Goal: Task Accomplishment & Management: Complete application form

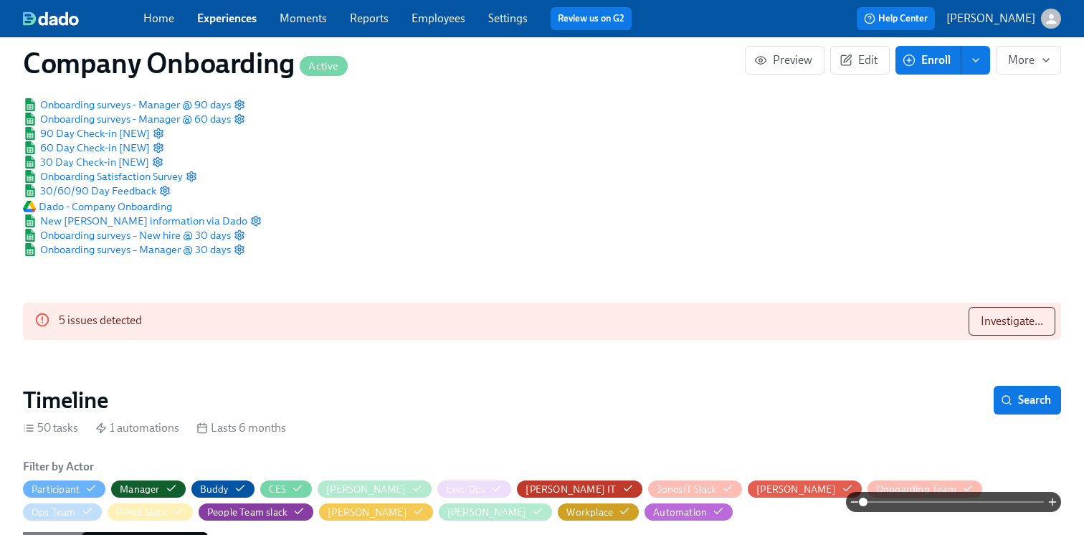
scroll to position [0, 43133]
click at [220, 19] on link "Experiences" at bounding box center [227, 18] width 60 height 14
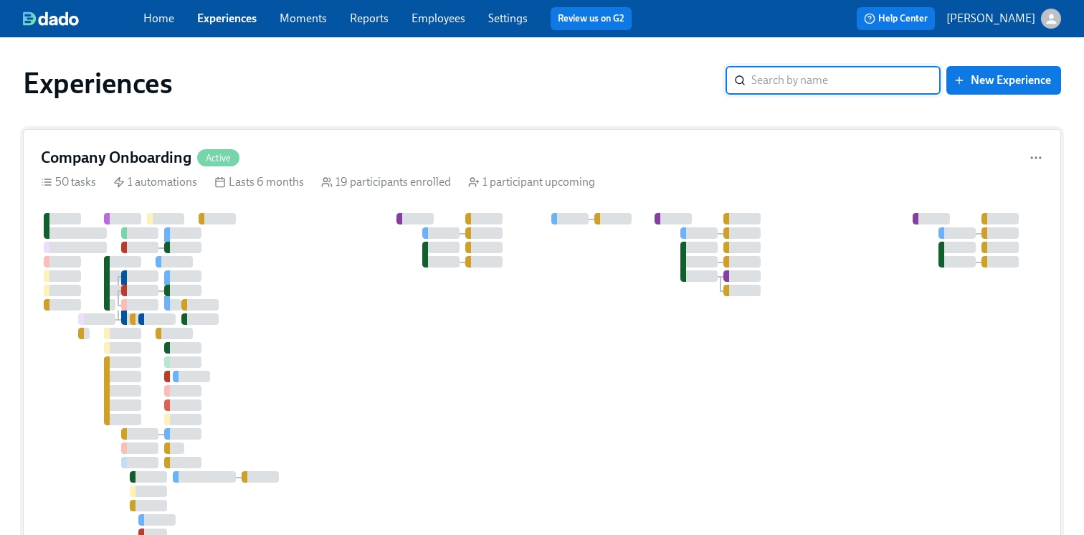
click at [308, 252] on div at bounding box center [794, 383] width 1506 height 341
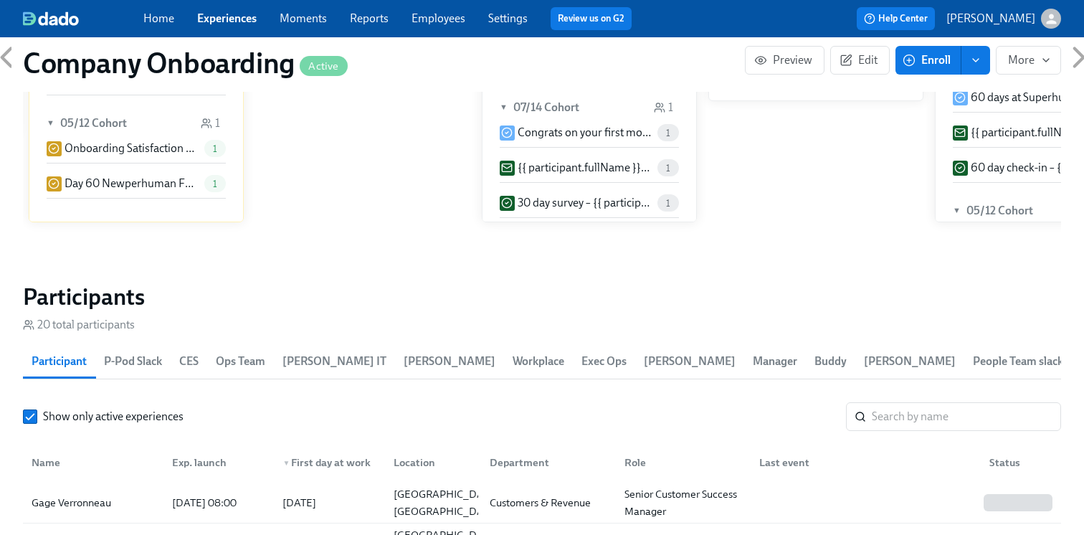
scroll to position [1831, 0]
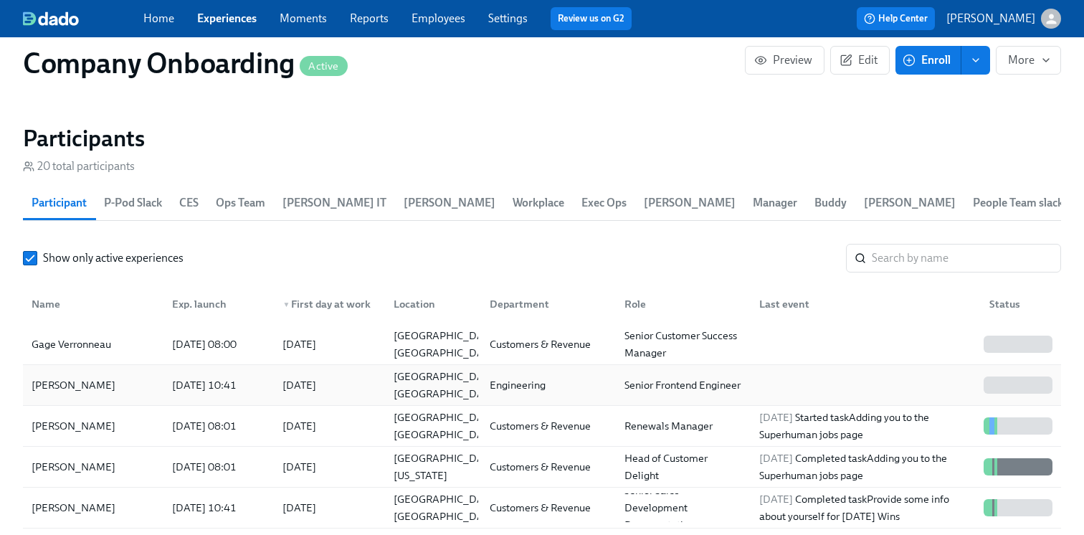
click at [123, 399] on div "Allisson Santos" at bounding box center [93, 385] width 135 height 29
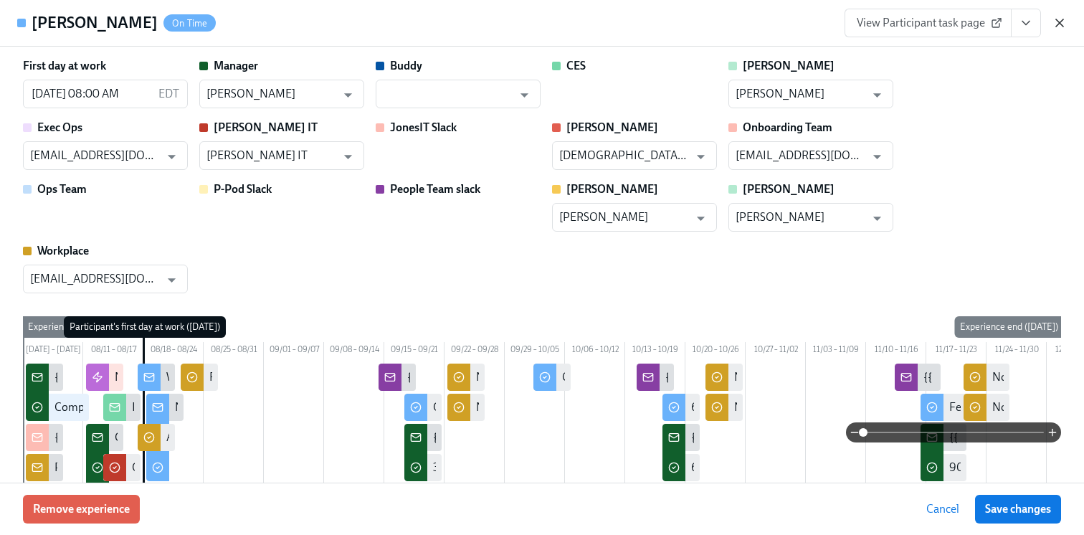
click at [1059, 19] on icon "button" at bounding box center [1060, 23] width 14 height 14
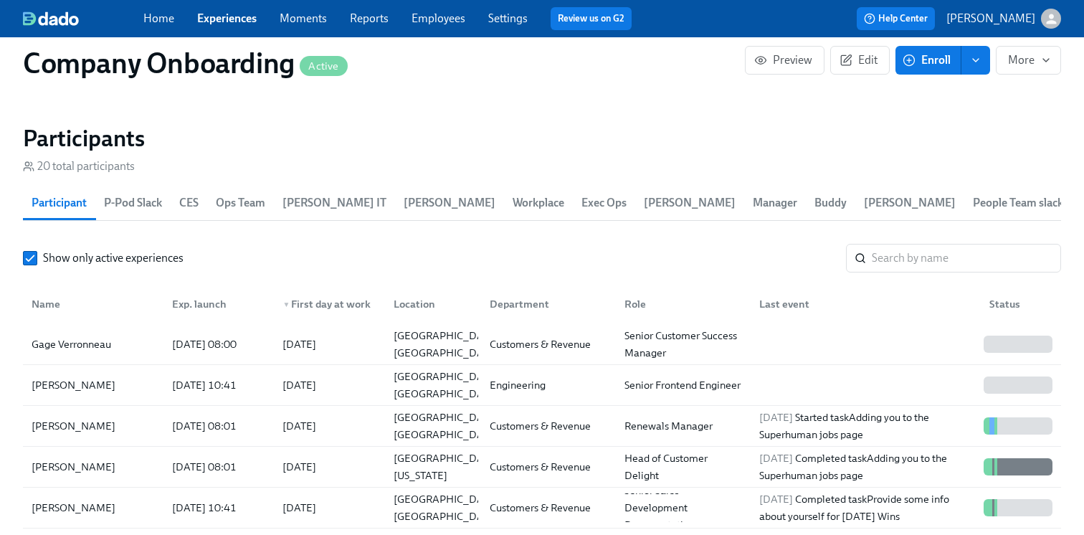
click at [222, 21] on link "Experiences" at bounding box center [227, 18] width 60 height 14
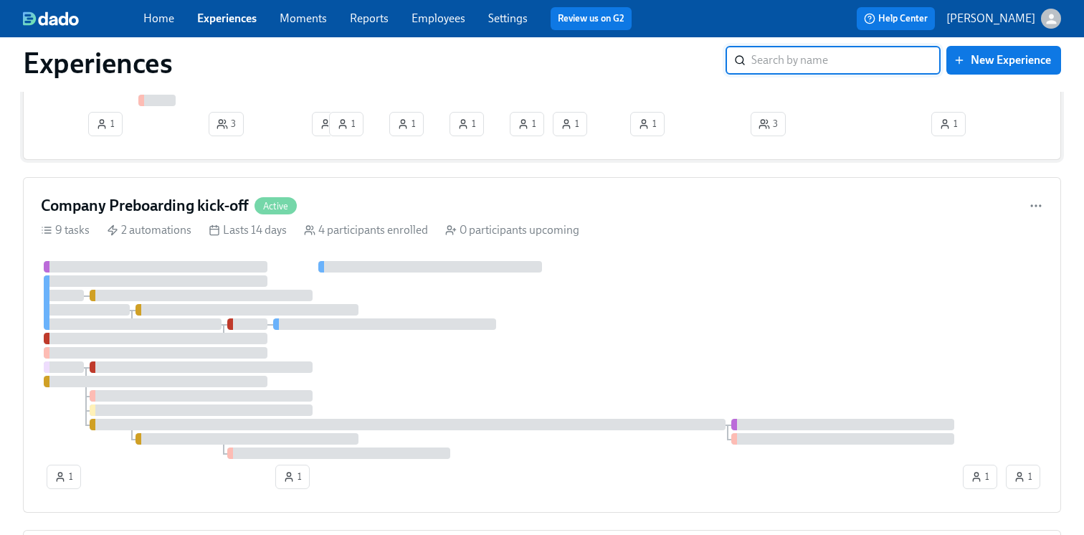
scroll to position [449, 0]
click at [440, 371] on div at bounding box center [522, 359] width 962 height 198
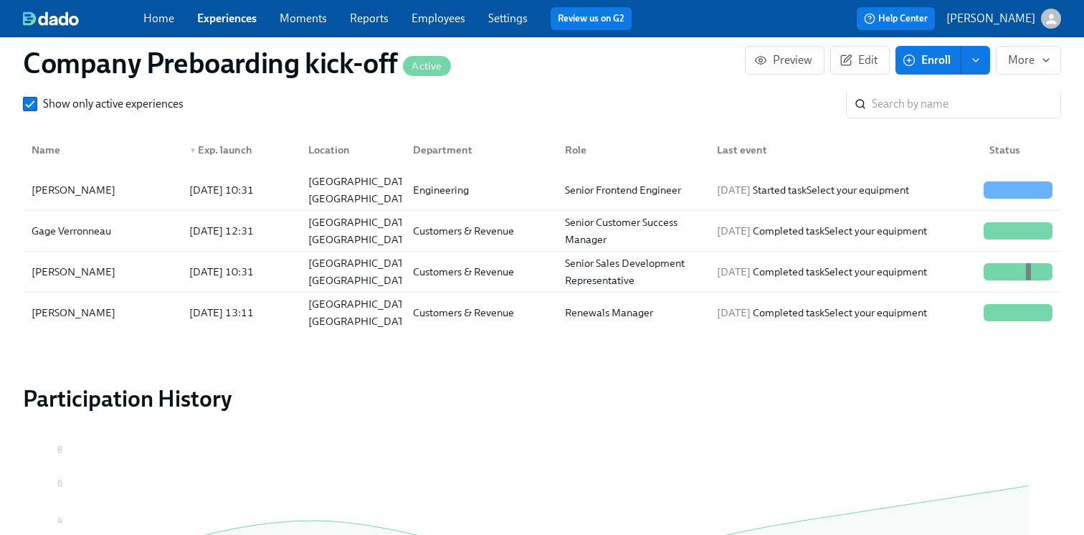
scroll to position [1539, 0]
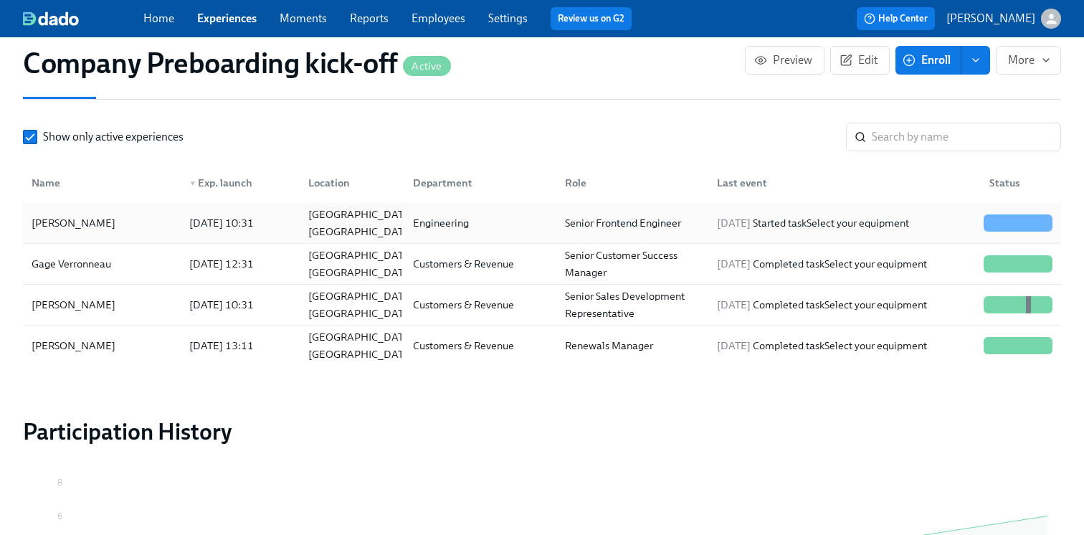
click at [142, 217] on div "Allisson Santos" at bounding box center [102, 223] width 152 height 29
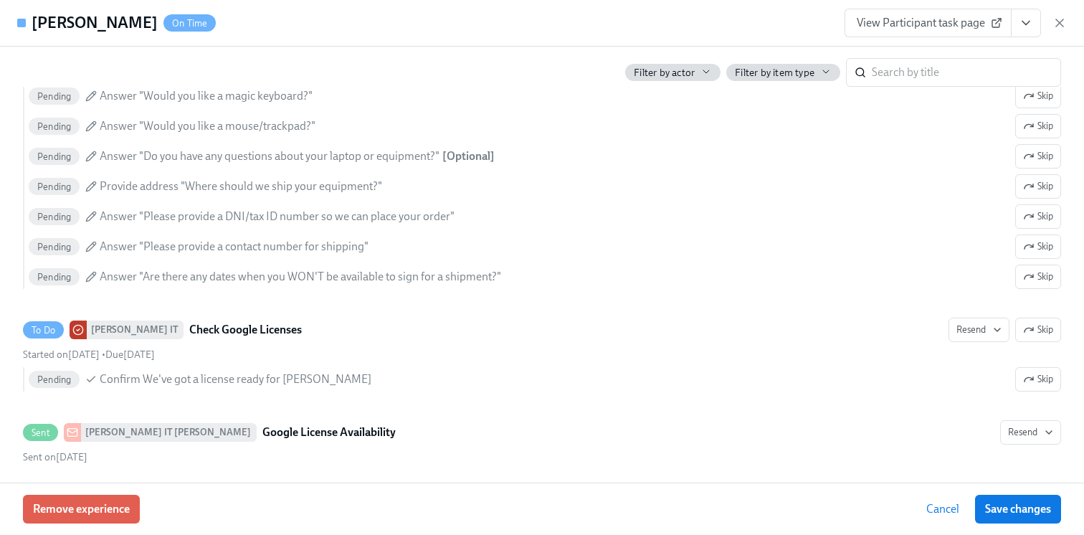
scroll to position [1252, 0]
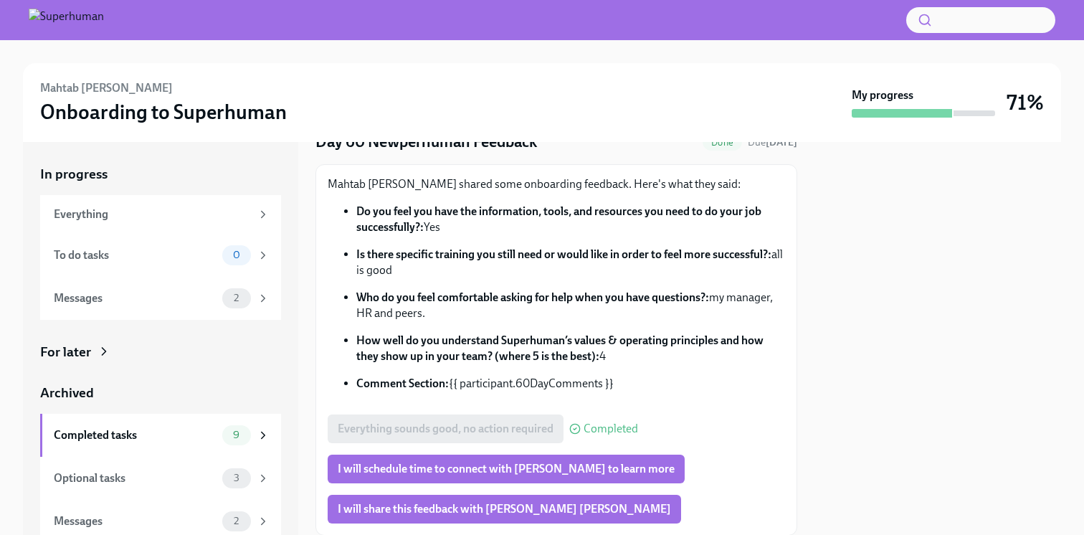
scroll to position [80, 0]
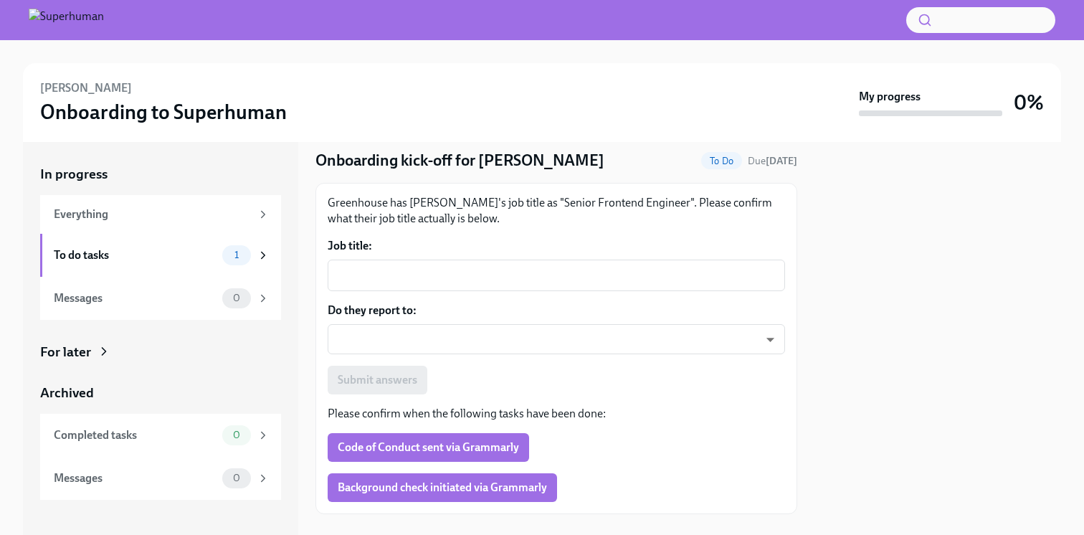
scroll to position [46, 0]
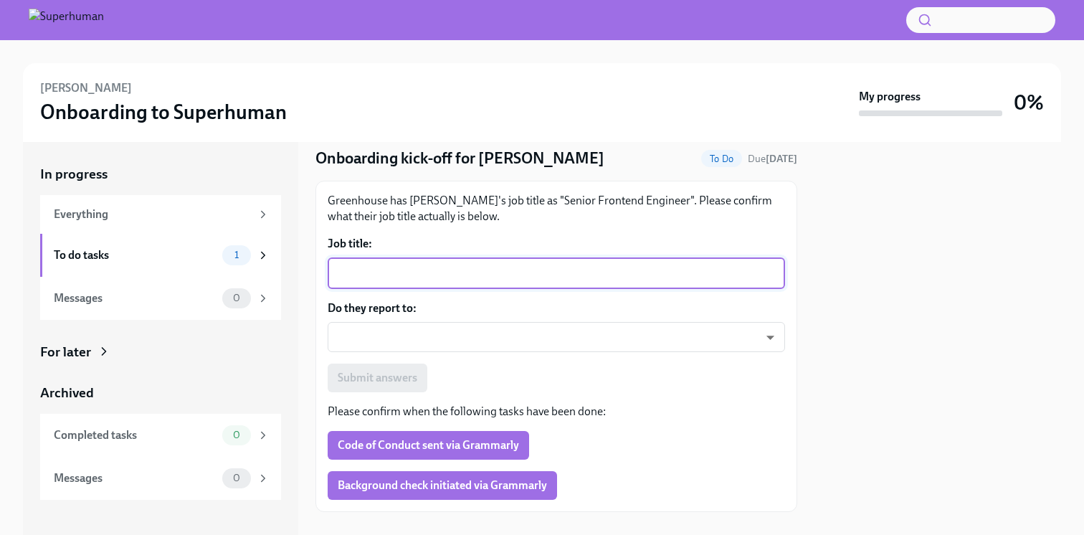
click at [452, 272] on textarea "Job title:" at bounding box center [556, 273] width 440 height 17
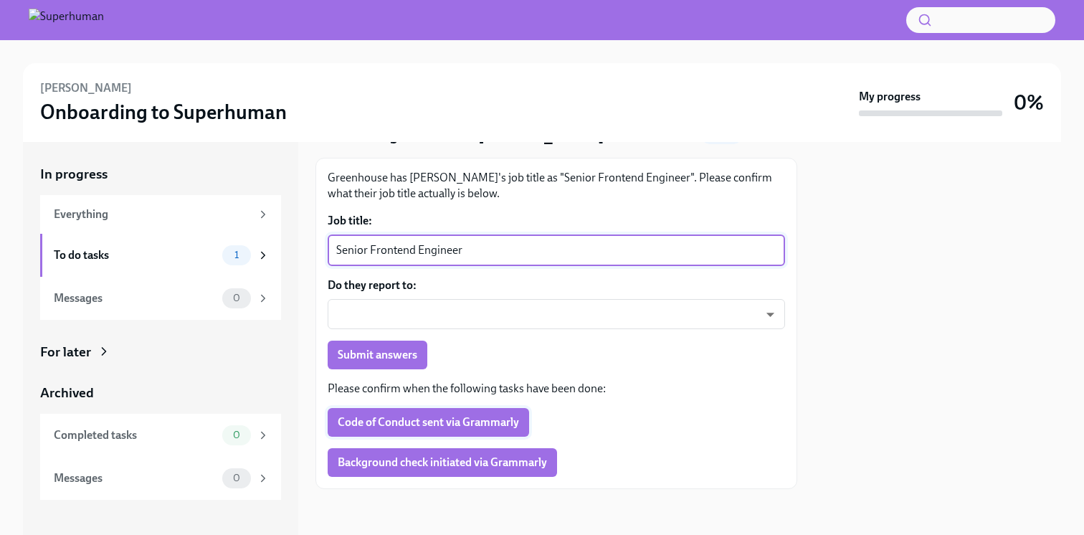
type textarea "Senior Frontend Engineer"
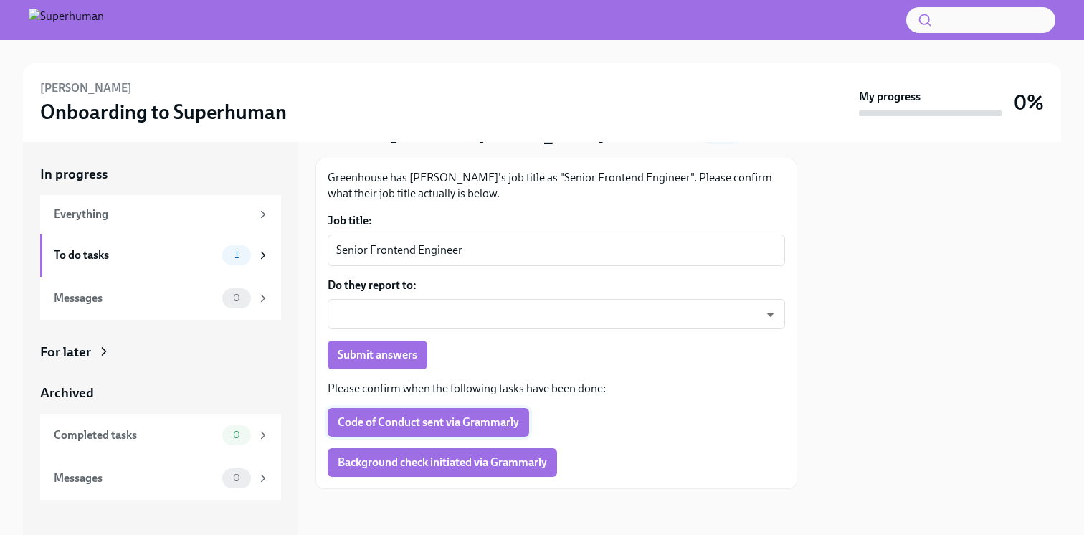
click at [501, 419] on span "Code of Conduct sent via Grammarly" at bounding box center [428, 422] width 181 height 14
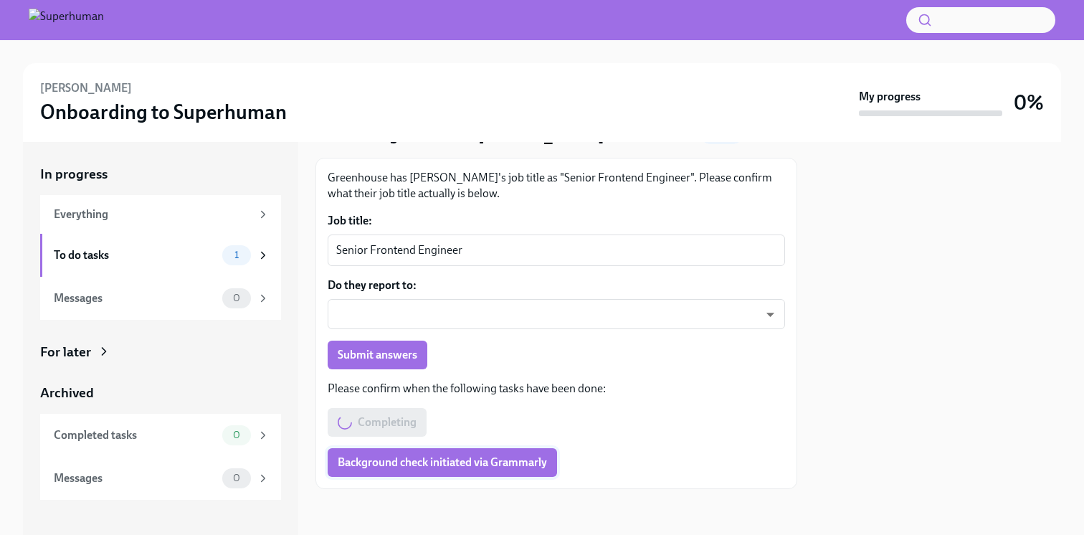
click at [518, 466] on span "Background check initiated via Grammarly" at bounding box center [442, 462] width 209 height 14
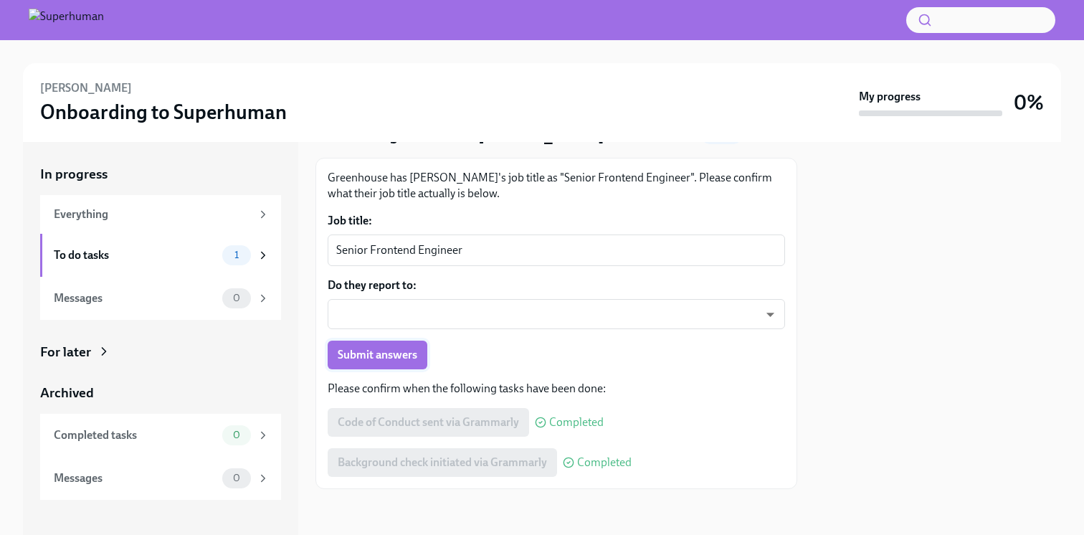
click at [397, 353] on span "Submit answers" at bounding box center [378, 355] width 80 height 14
